Goal: Find specific page/section: Find specific page/section

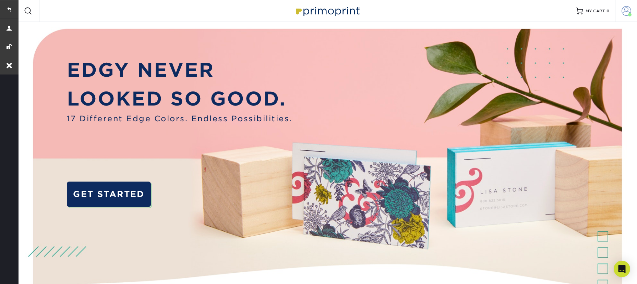
click at [627, 11] on span at bounding box center [627, 11] width 10 height 10
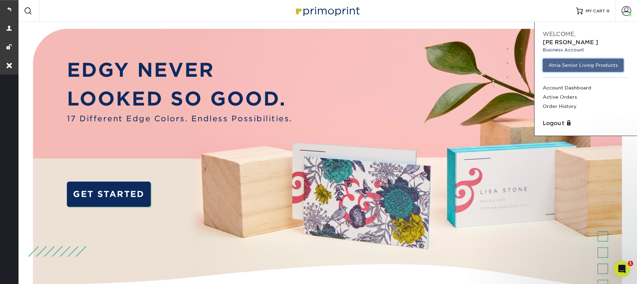
click at [587, 59] on link "Atria Senior Living Products" at bounding box center [583, 65] width 81 height 13
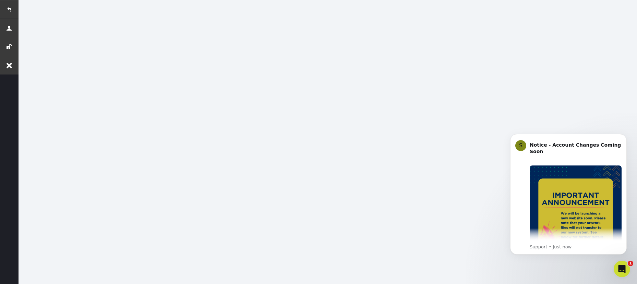
scroll to position [82, 0]
click at [8, 8] on link at bounding box center [9, 9] width 19 height 19
